Goal: Task Accomplishment & Management: Manage account settings

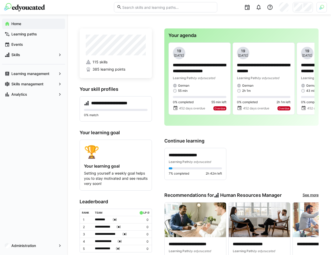
click at [320, 5] on img at bounding box center [322, 7] width 5 height 5
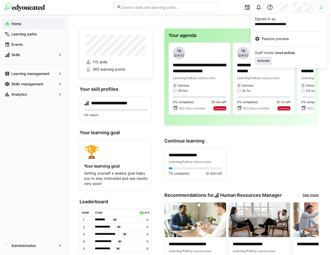
click at [269, 60] on span "Activate" at bounding box center [263, 61] width 13 height 4
click at [300, 8] on div at bounding box center [165, 127] width 331 height 255
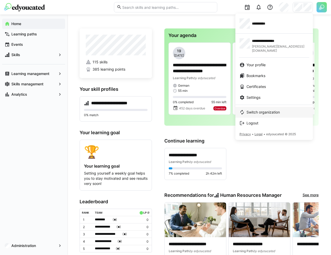
click at [267, 107] on link "Switch organization" at bounding box center [275, 112] width 78 height 11
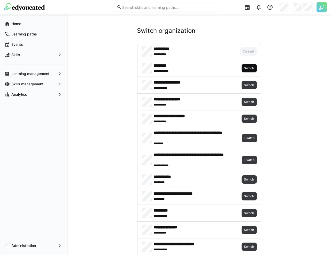
click at [250, 69] on span "Switch" at bounding box center [249, 68] width 11 height 4
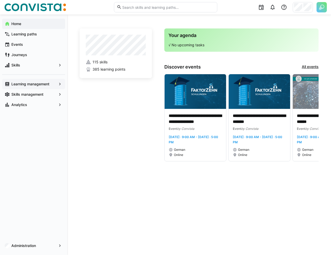
click at [0, 0] on app-navigation-label "Learning management" at bounding box center [0, 0] width 0 height 0
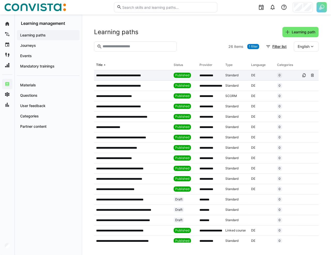
click at [118, 70] on div "**********" at bounding box center [133, 75] width 78 height 10
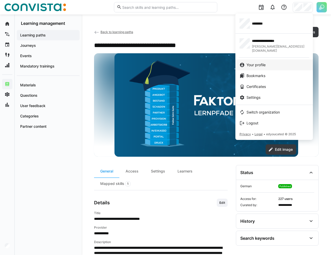
click at [259, 59] on link "Your profile" at bounding box center [275, 64] width 78 height 11
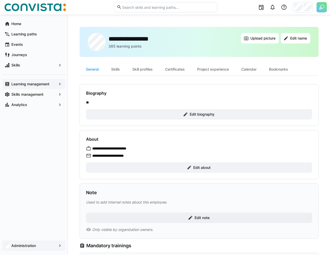
click at [44, 246] on span "Administration" at bounding box center [34, 245] width 46 height 5
